Goal: Transaction & Acquisition: Purchase product/service

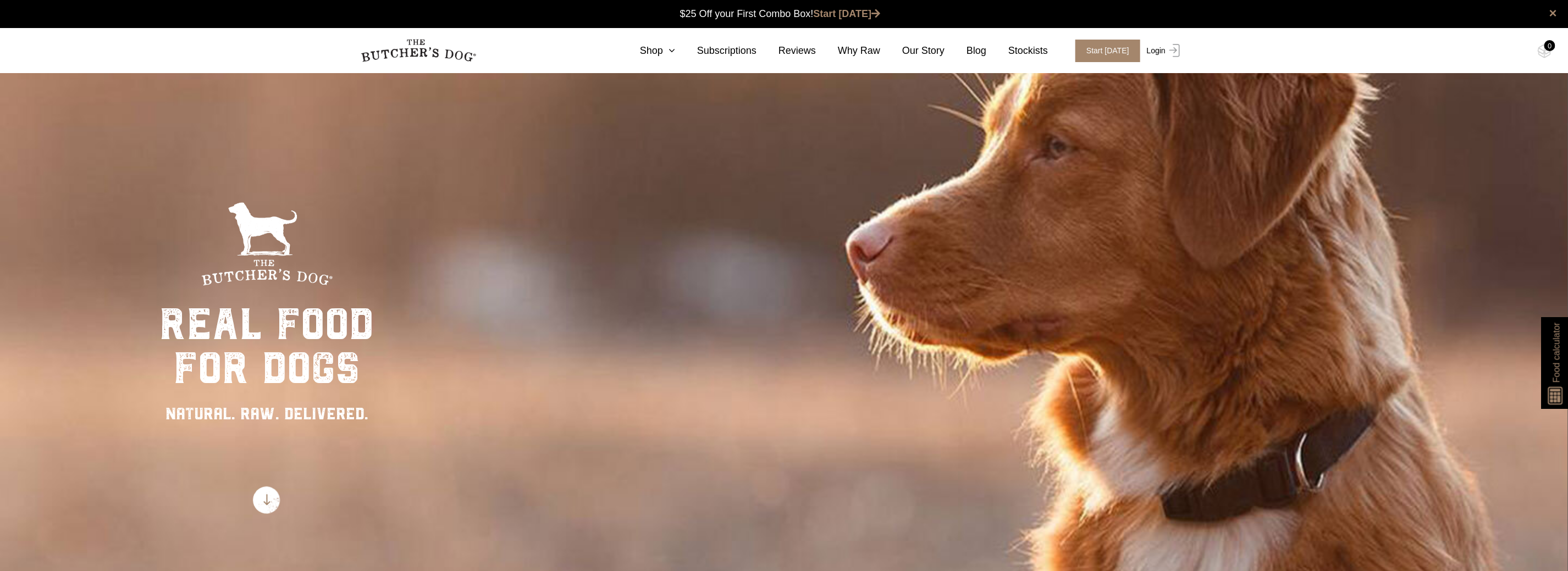
click at [1145, 62] on link "Login" at bounding box center [1162, 51] width 36 height 23
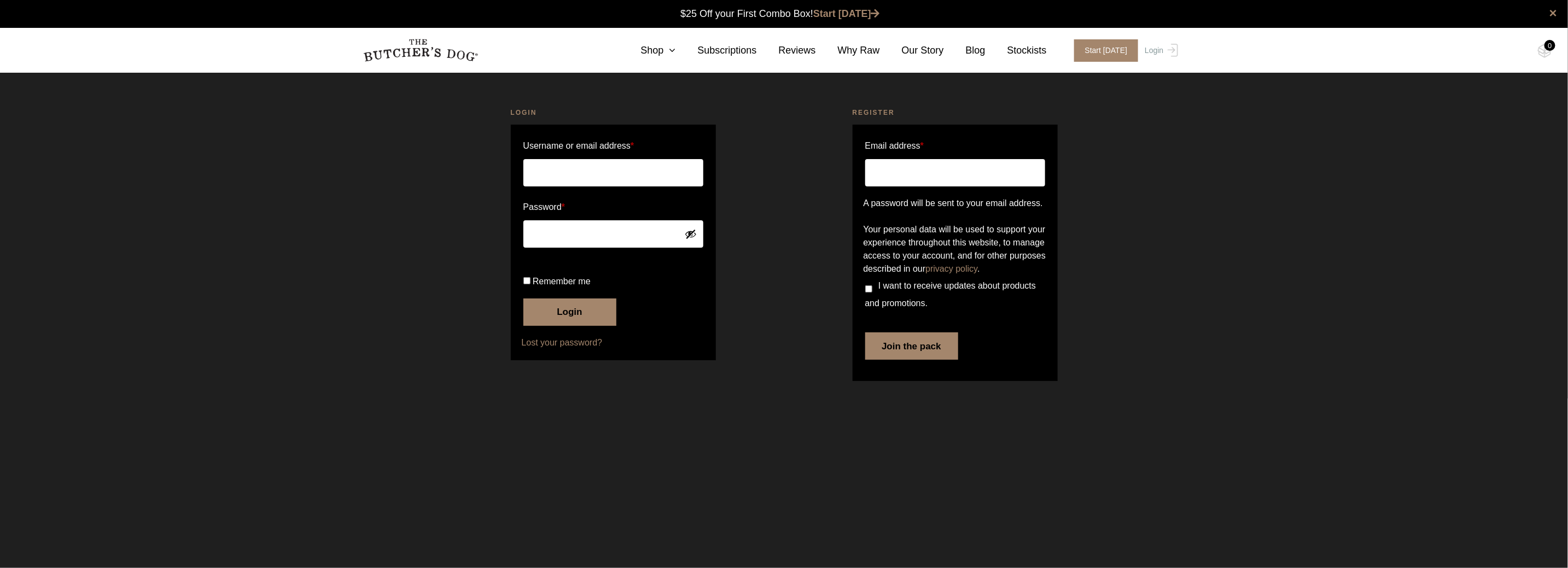
click at [602, 175] on input "Username or email address *" at bounding box center [613, 172] width 180 height 27
click at [590, 174] on input "Username or email address *" at bounding box center [613, 172] width 180 height 27
type input "applin.home@gmail.com"
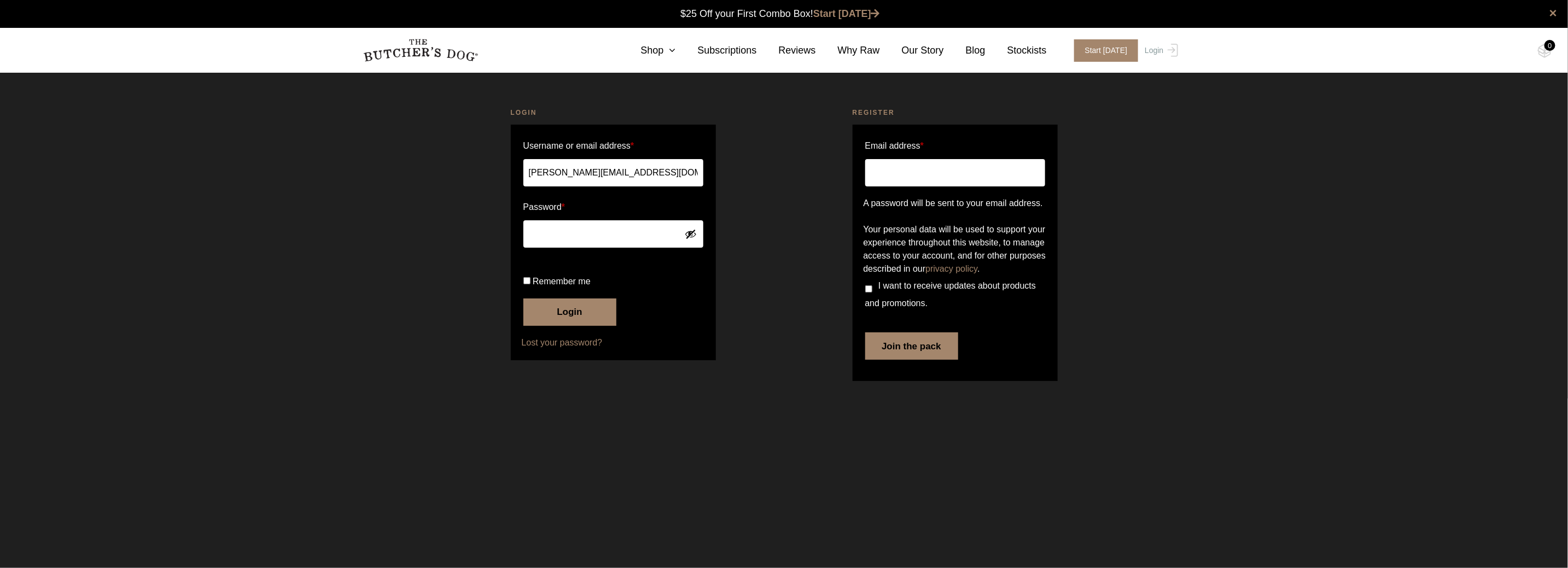
click at [524, 285] on input "Remember me" at bounding box center [527, 281] width 7 height 7
checkbox input "true"
click at [572, 326] on button "Login" at bounding box center [570, 312] width 93 height 27
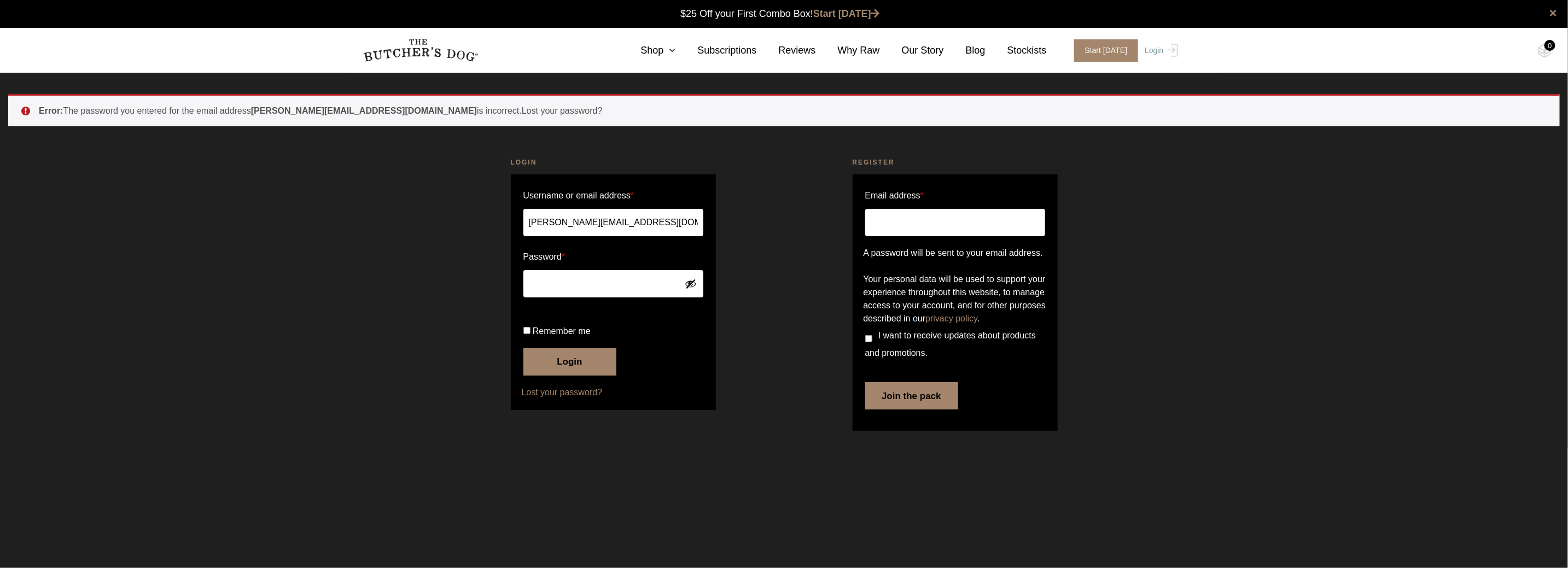
click at [693, 284] on button "Show password" at bounding box center [691, 284] width 12 height 12
click at [555, 376] on button "Login" at bounding box center [570, 361] width 93 height 27
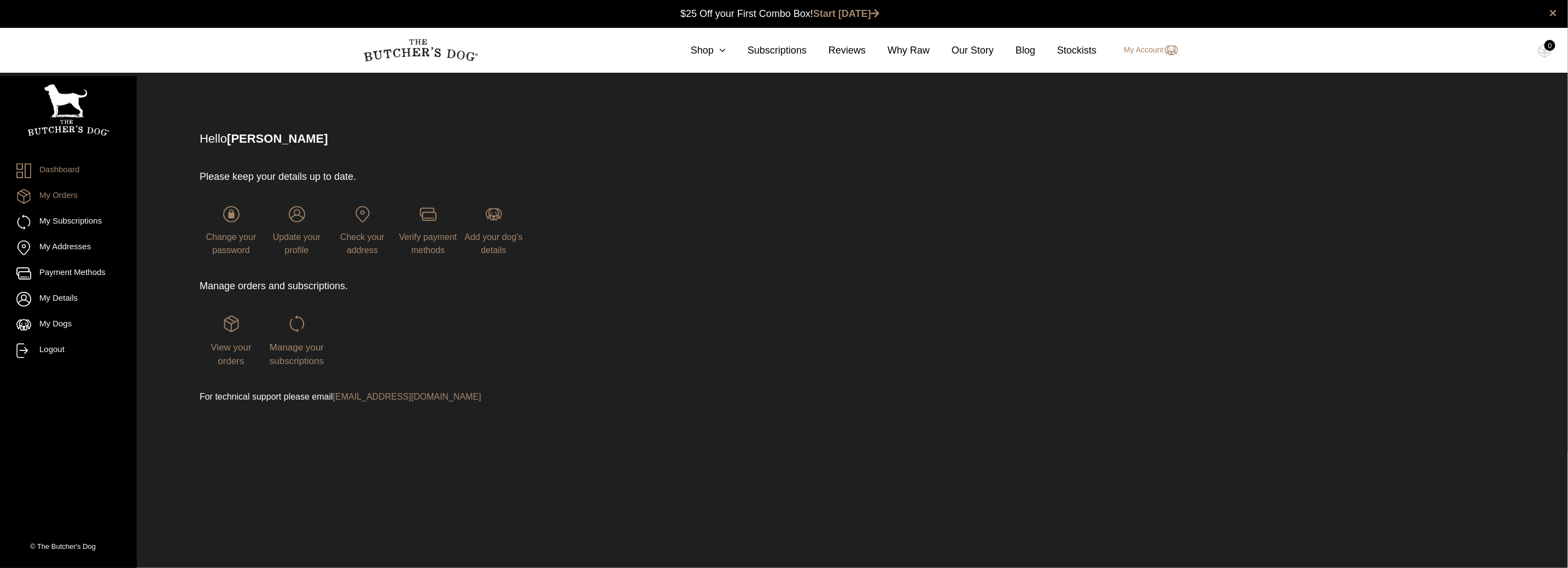
click at [75, 195] on link "My Orders" at bounding box center [69, 196] width 104 height 15
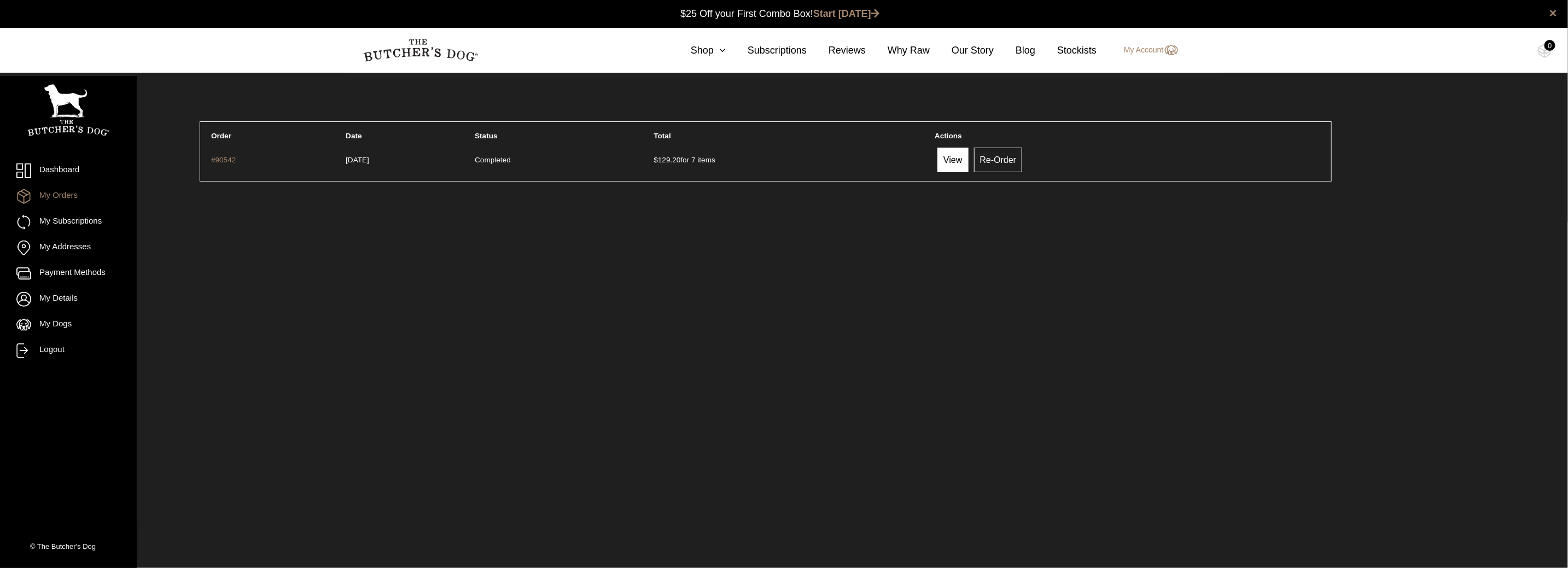
click at [968, 156] on link "View" at bounding box center [952, 160] width 30 height 24
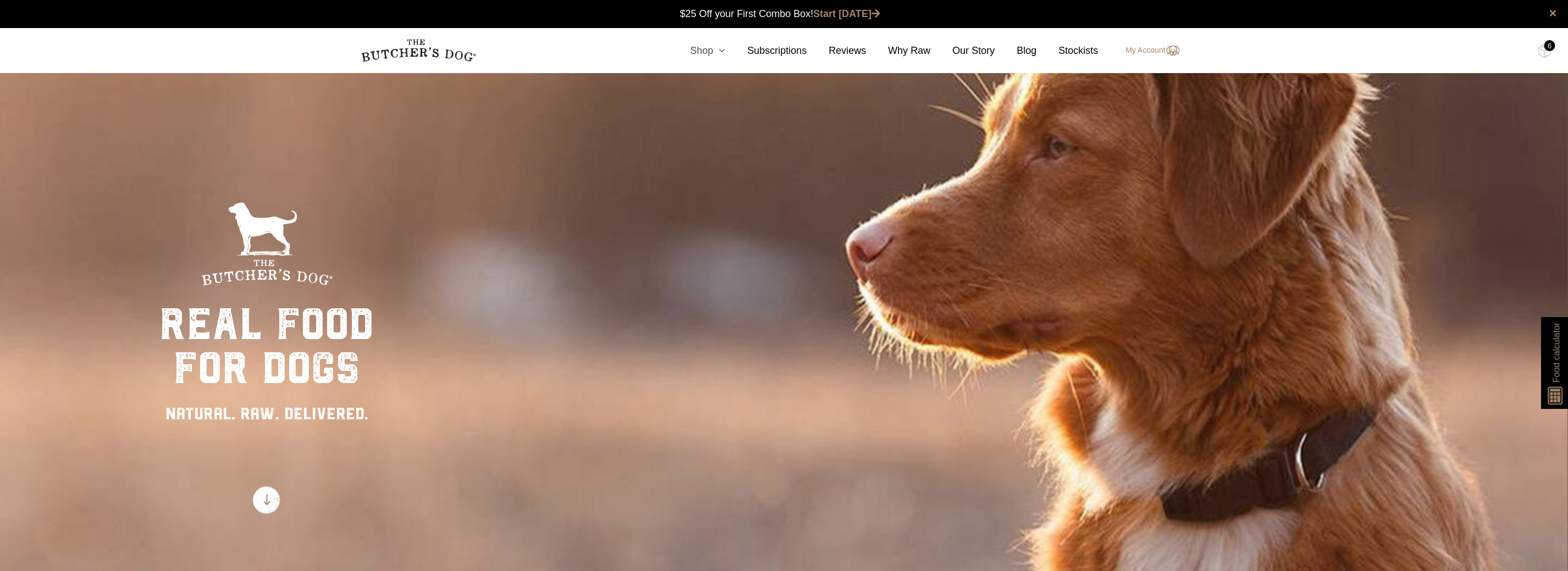
click at [724, 49] on icon at bounding box center [719, 50] width 12 height 10
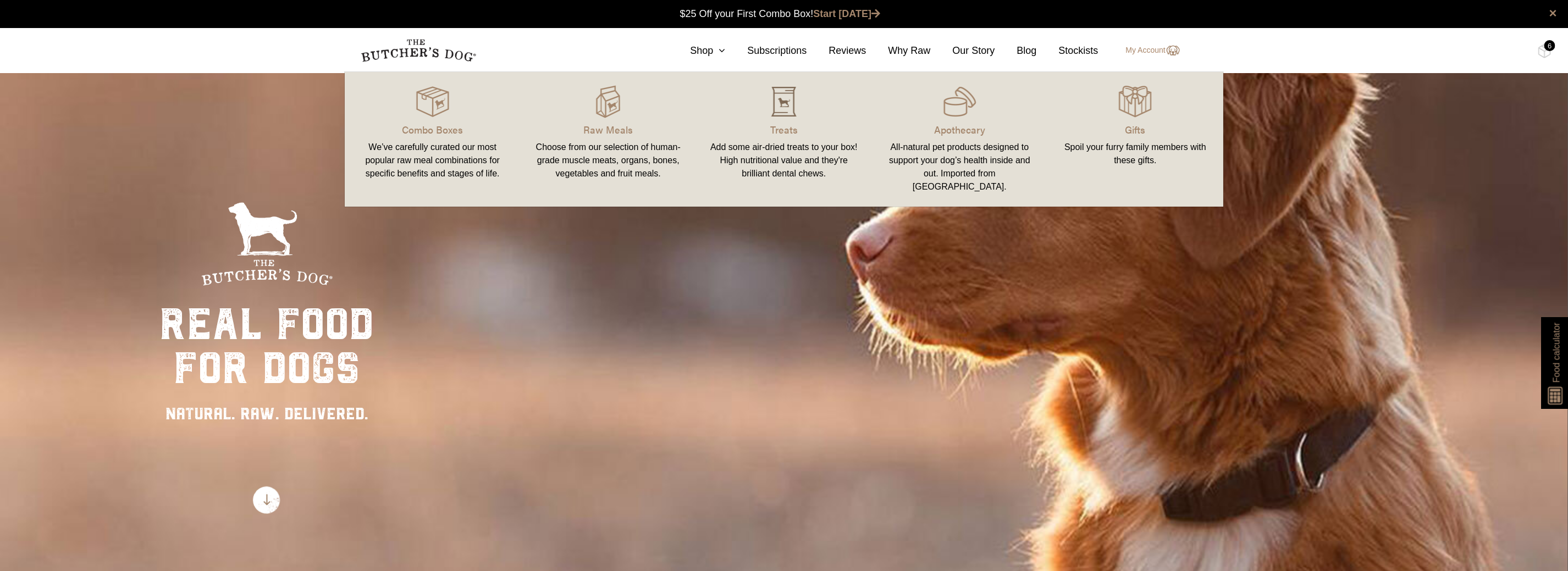
click at [777, 112] on img at bounding box center [784, 102] width 33 height 33
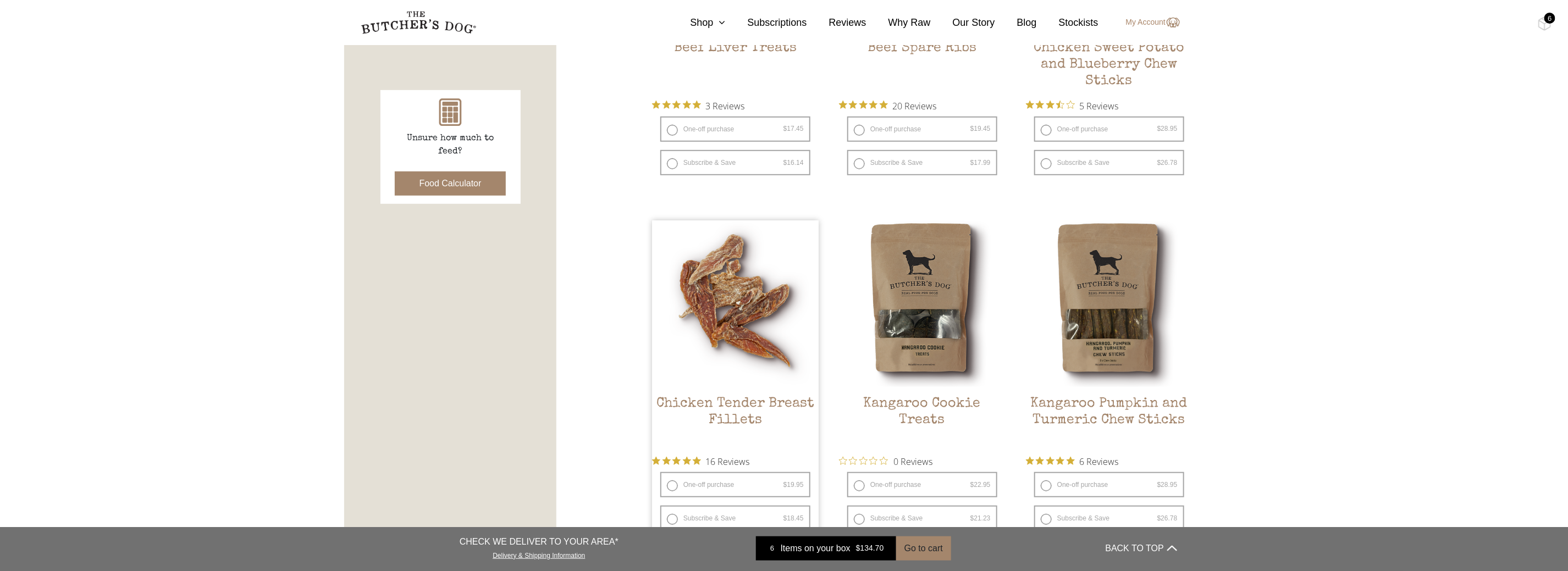
scroll to position [549, 0]
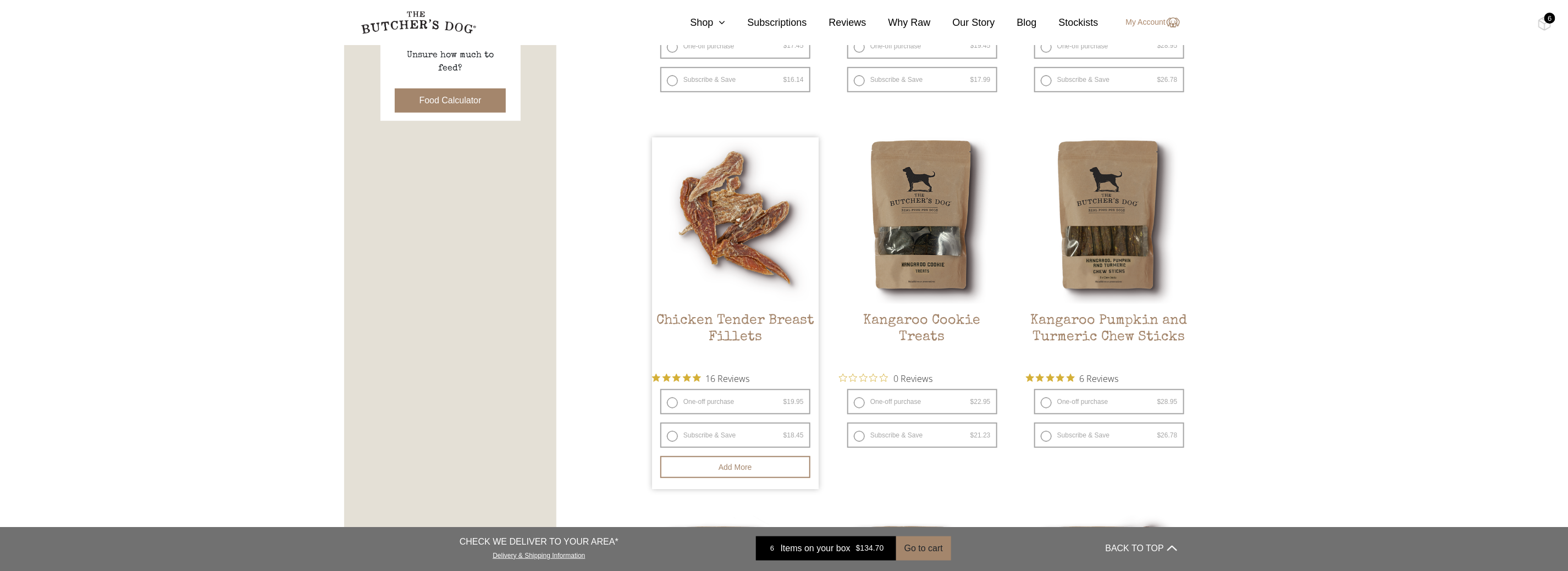
click at [673, 401] on label "One-off purchase $ 19.95 — or subscribe and save 7.5%" at bounding box center [735, 402] width 150 height 25
radio input "true"
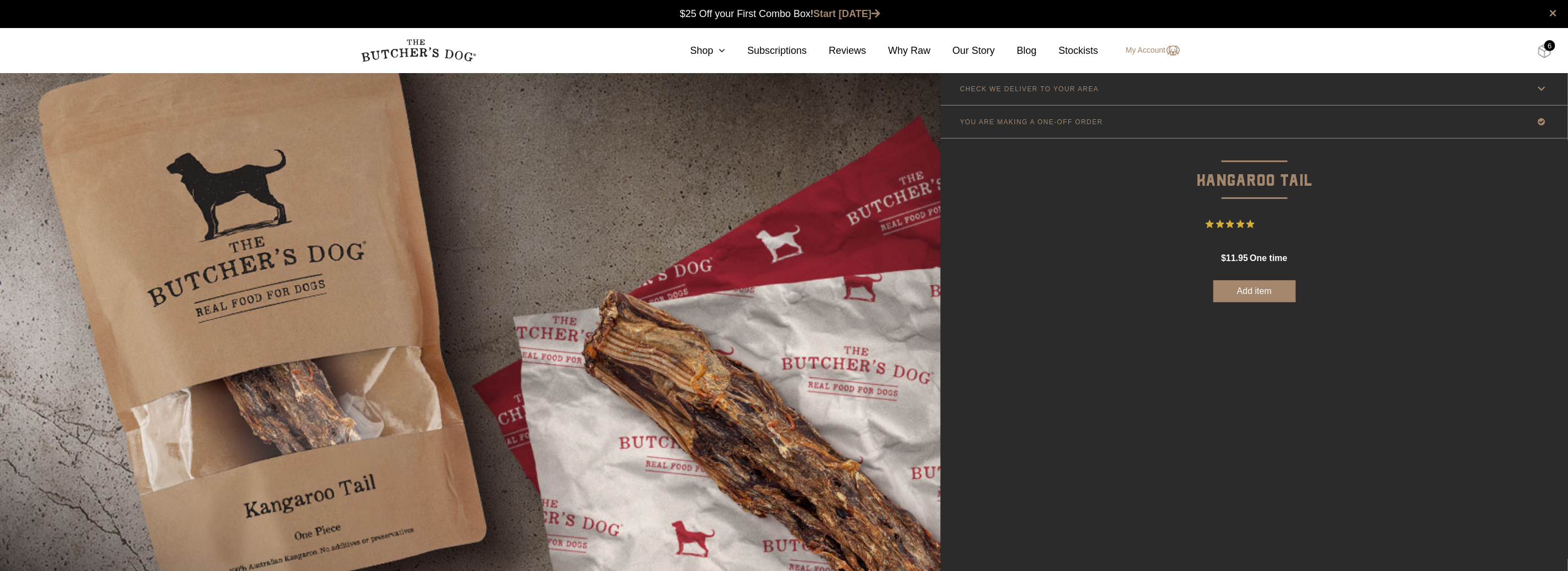
click at [1545, 51] on img at bounding box center [1545, 51] width 14 height 14
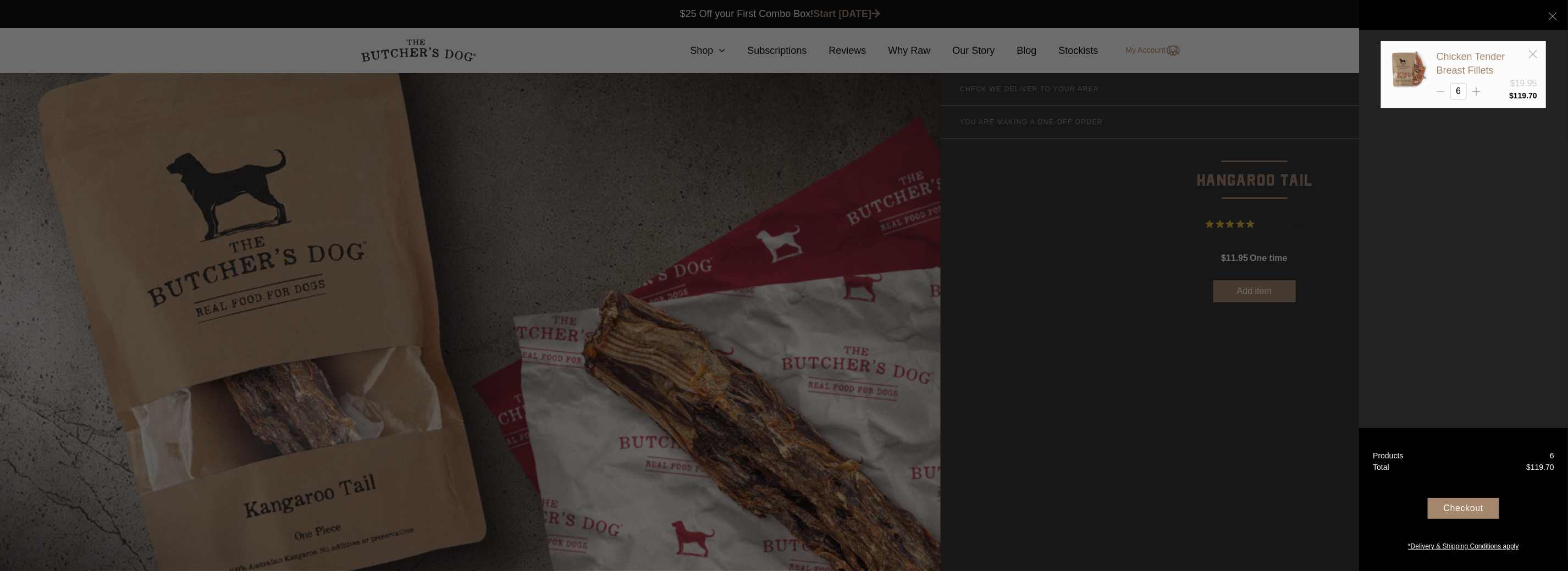
click at [1439, 90] on icon at bounding box center [1441, 91] width 8 height 8
type input "5"
click at [1455, 503] on div "Checkout" at bounding box center [1464, 509] width 72 height 21
